Goal: Find contact information: Find contact information

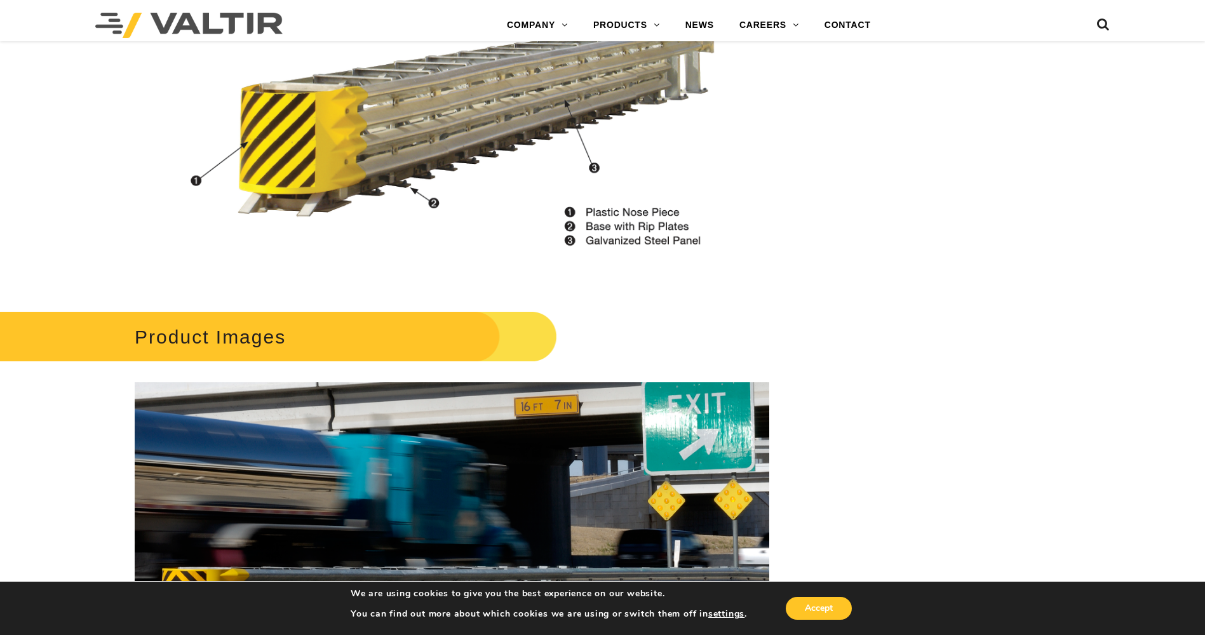
scroll to position [1398, 0]
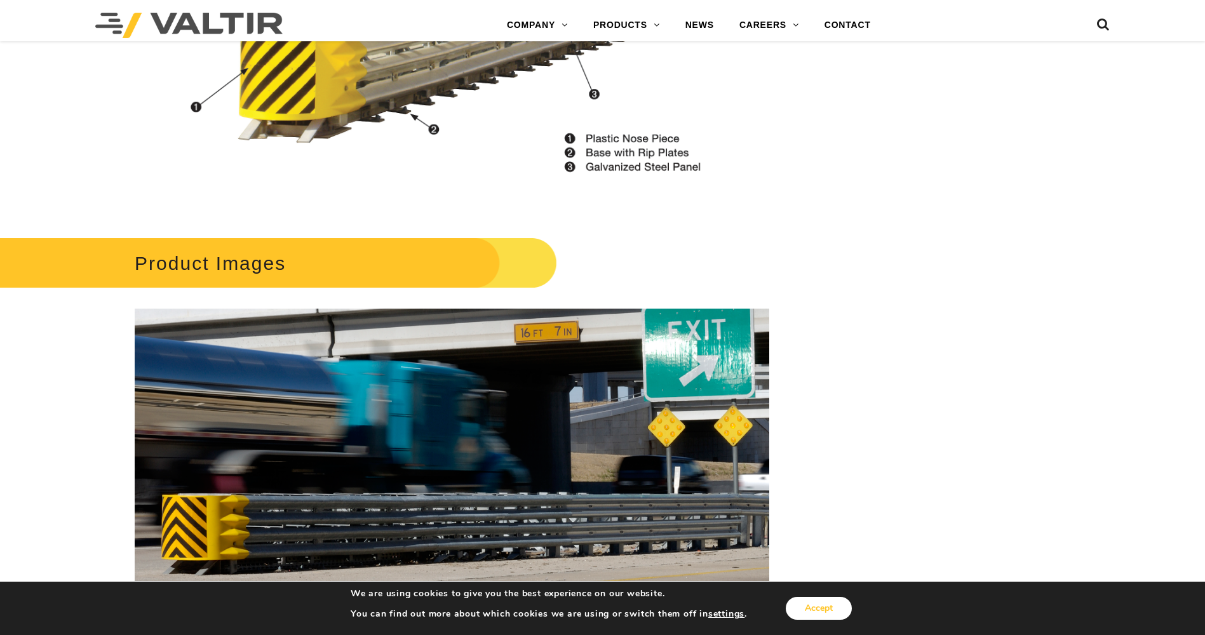
click at [822, 600] on button "Accept" at bounding box center [819, 608] width 66 height 23
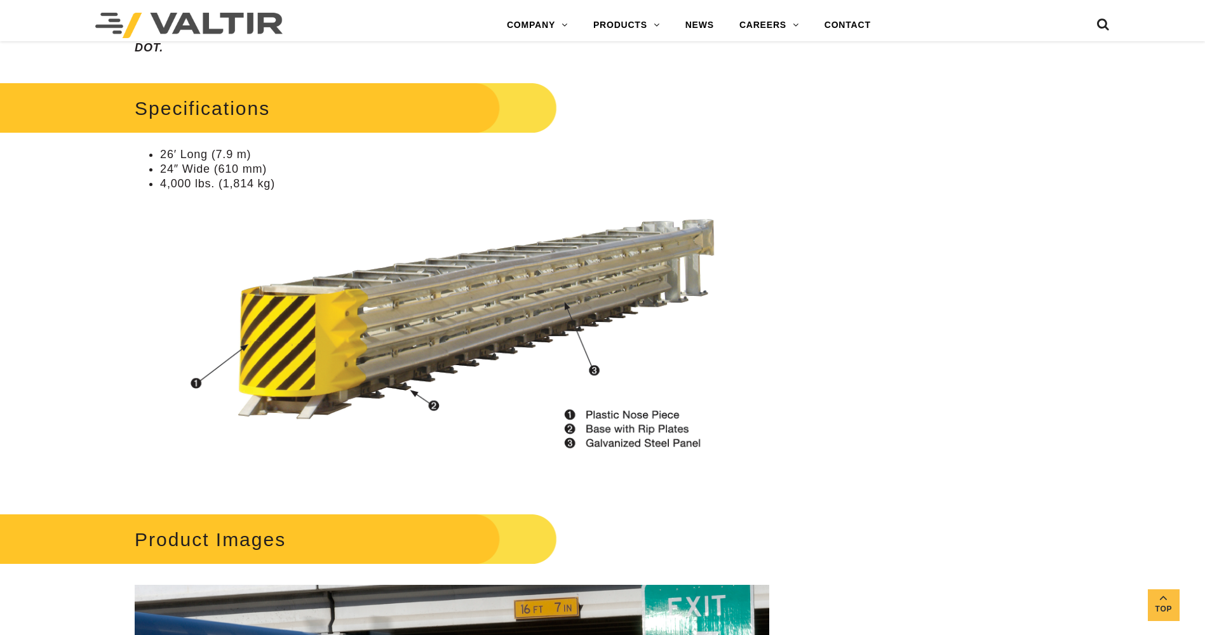
scroll to position [1080, 0]
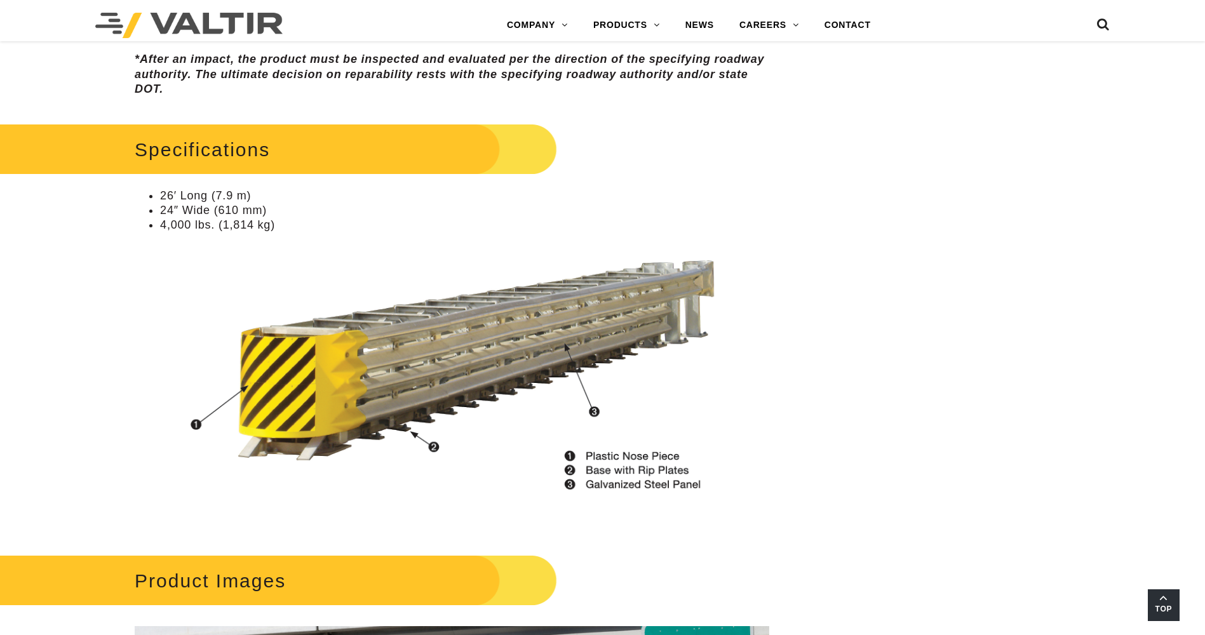
click at [1170, 597] on link "Top" at bounding box center [1164, 606] width 32 height 32
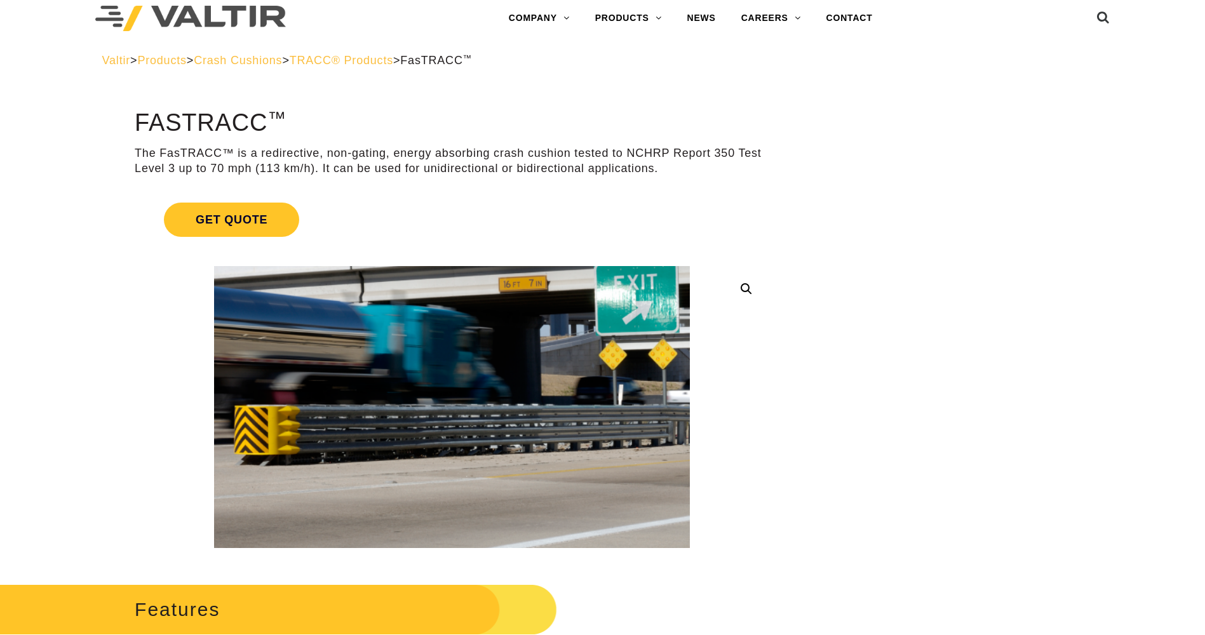
scroll to position [0, 0]
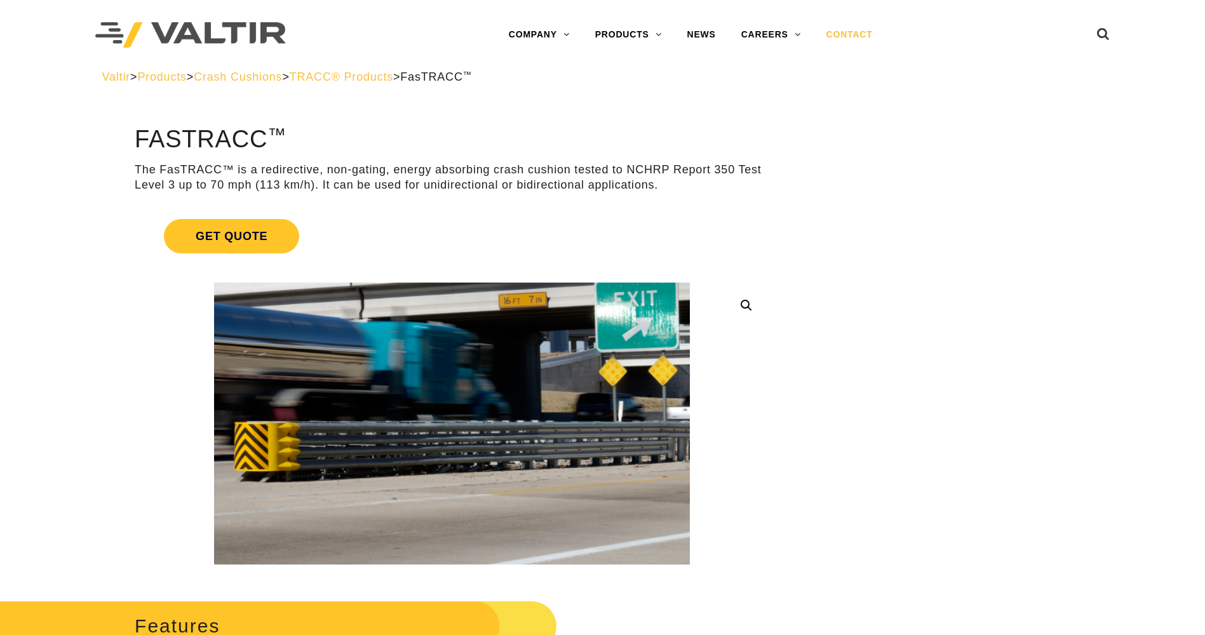
click at [853, 33] on link "CONTACT" at bounding box center [850, 34] width 72 height 25
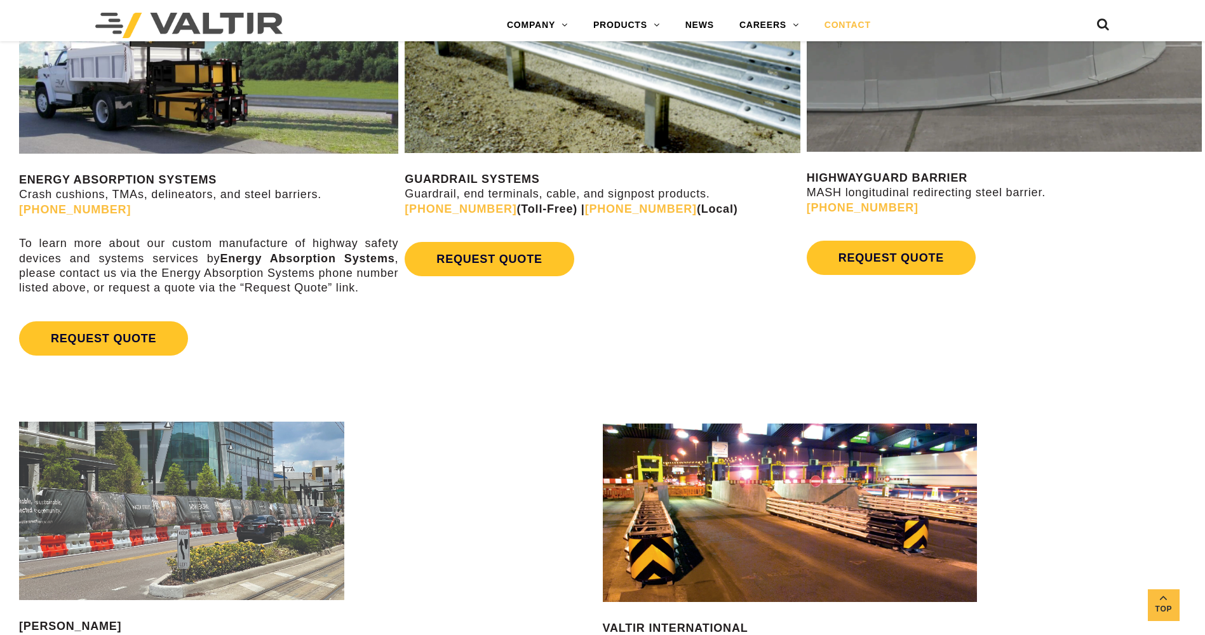
scroll to position [763, 0]
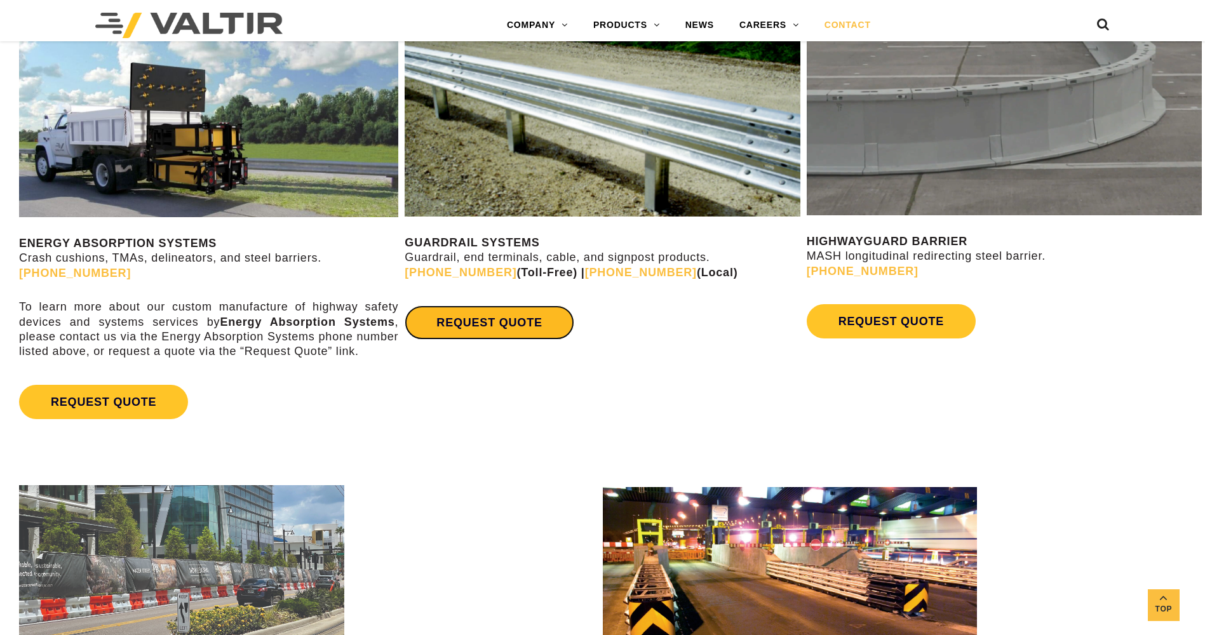
click at [483, 325] on link "REQUEST QUOTE" at bounding box center [489, 323] width 169 height 34
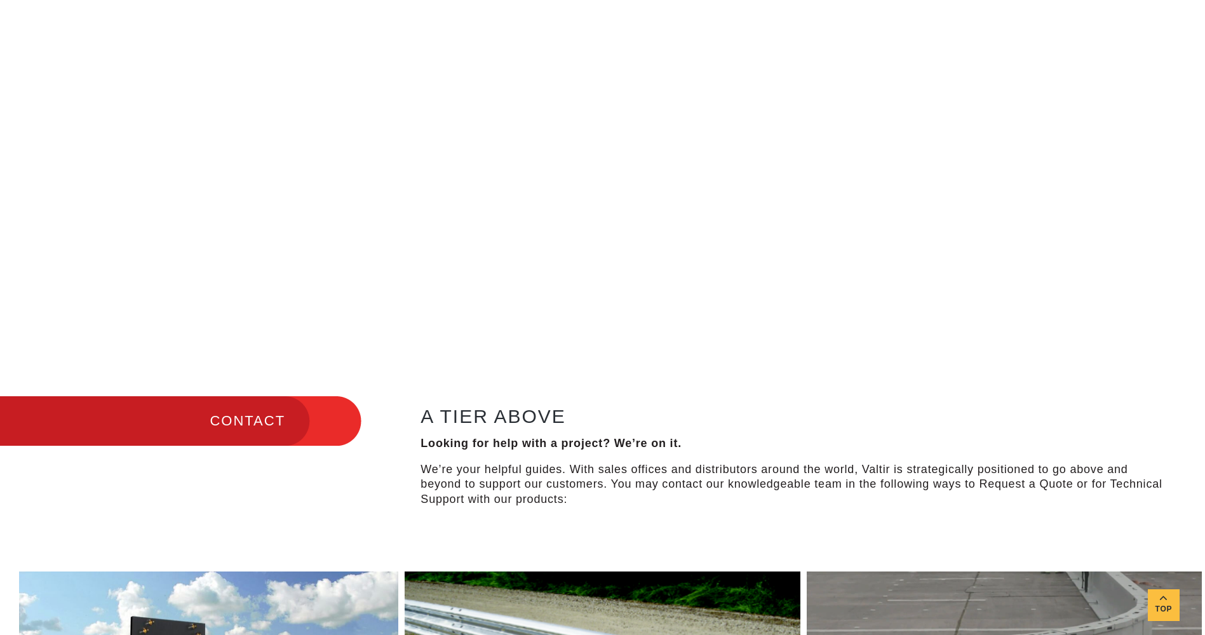
scroll to position [0, 0]
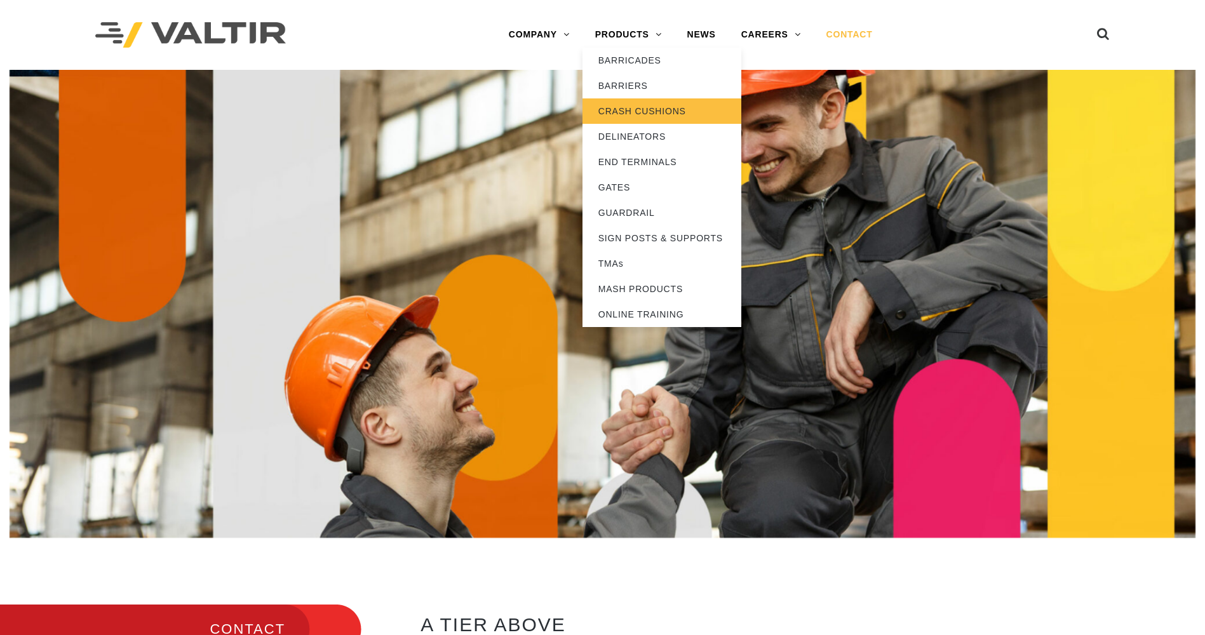
click at [634, 105] on link "CRASH CUSHIONS" at bounding box center [662, 110] width 159 height 25
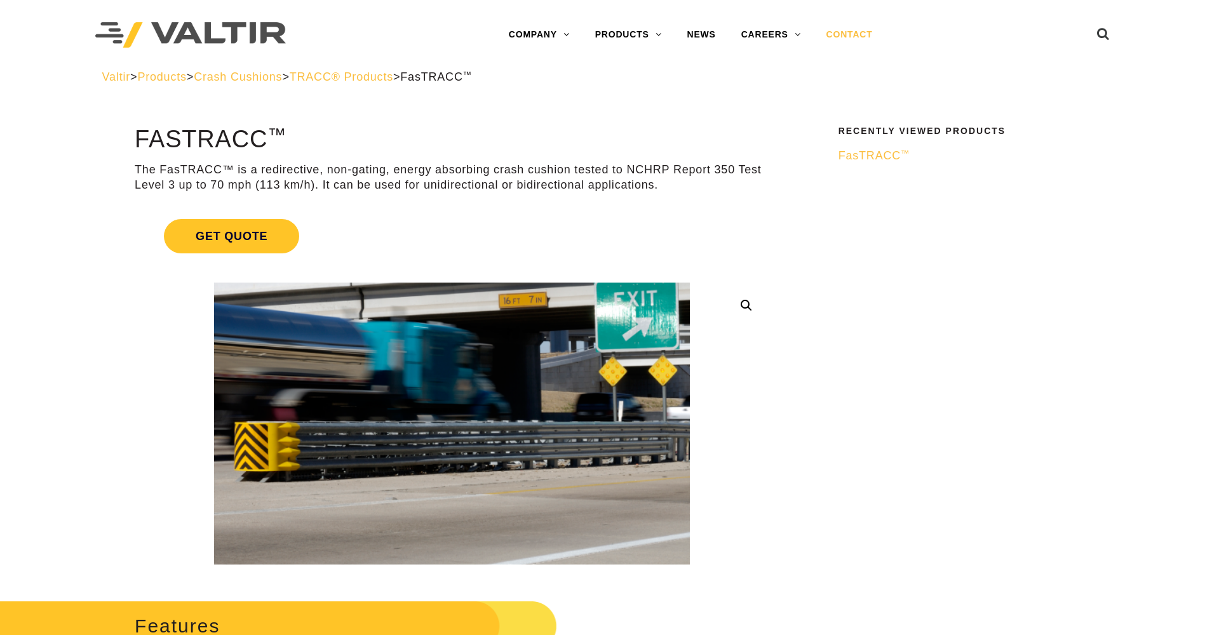
click at [852, 34] on link "CONTACT" at bounding box center [850, 34] width 72 height 25
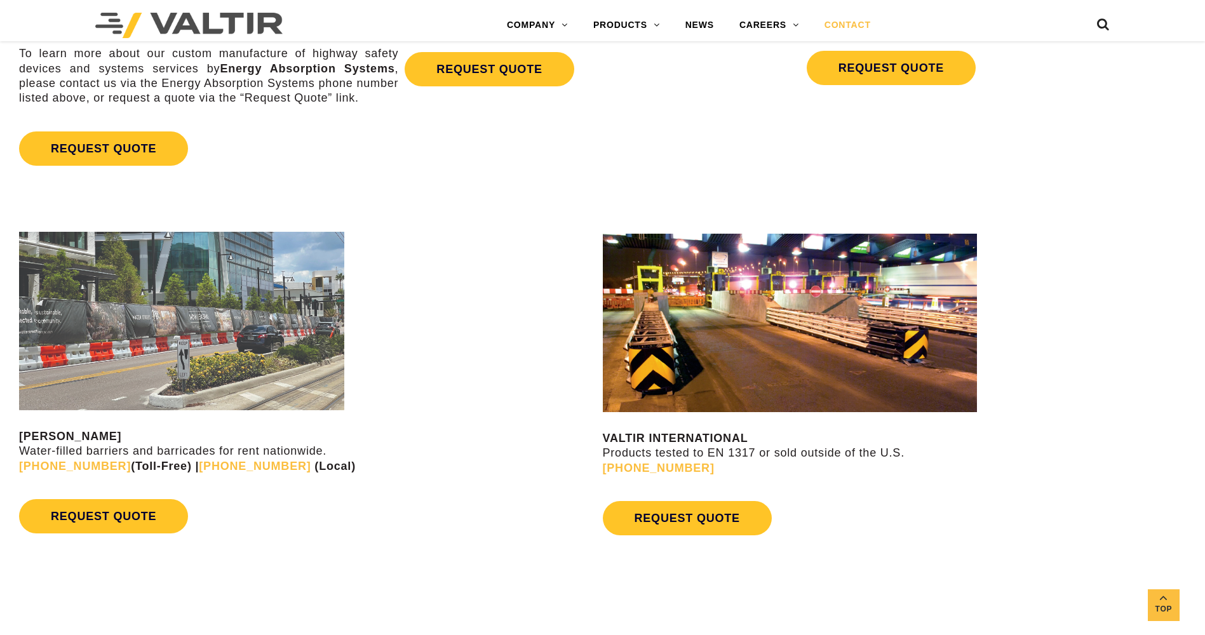
scroll to position [1017, 0]
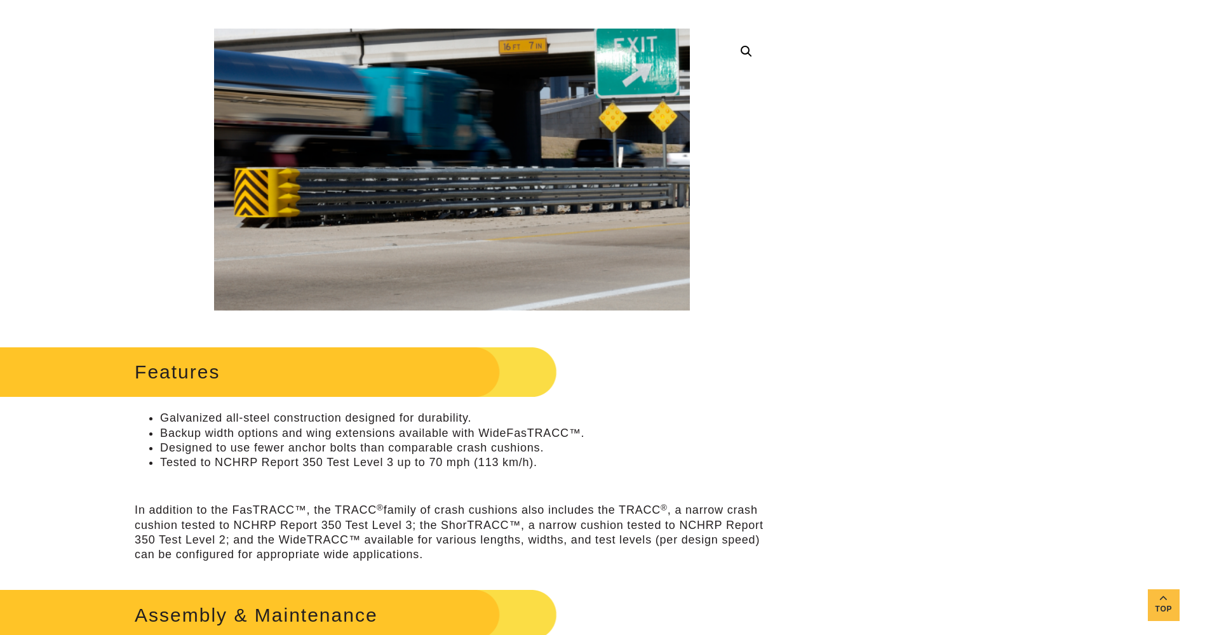
scroll to position [318, 0]
